Goal: Navigation & Orientation: Go to known website

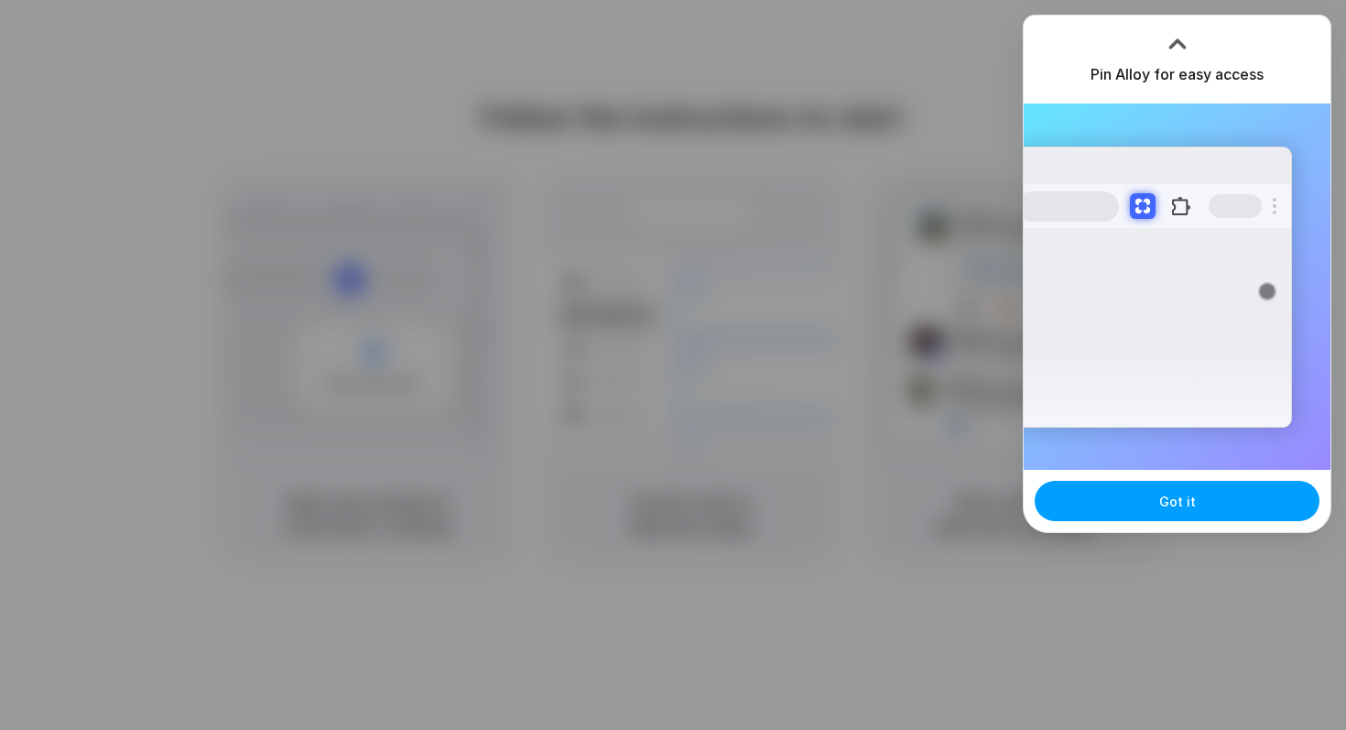
click at [1144, 511] on button "Got it" at bounding box center [1177, 501] width 285 height 40
